Goal: Task Accomplishment & Management: Use online tool/utility

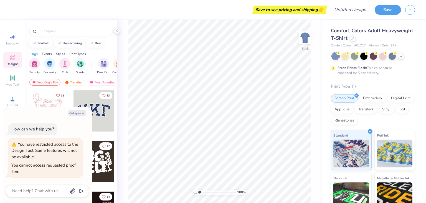
click at [83, 112] on icon "button" at bounding box center [82, 113] width 3 height 3
type textarea "x"
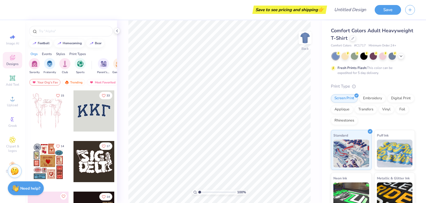
click at [6, 60] on div "Designs" at bounding box center [12, 60] width 19 height 16
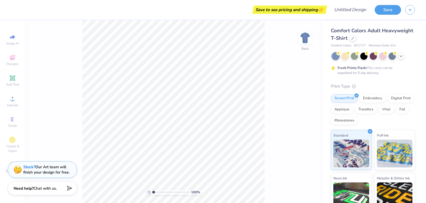
click at [0, 170] on div "Image AI Designs Add Text Upload Greek Clipart & logos Decorate" at bounding box center [12, 111] width 25 height 182
click at [3, 168] on div "Decorate" at bounding box center [12, 167] width 19 height 16
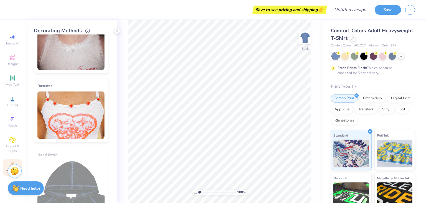
scroll to position [237, 0]
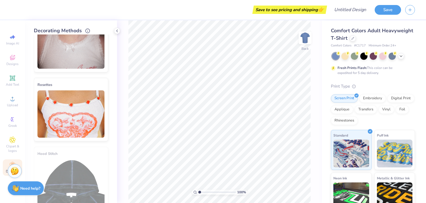
click at [413, 8] on button "button" at bounding box center [411, 10] width 10 height 10
